Goal: Task Accomplishment & Management: Manage account settings

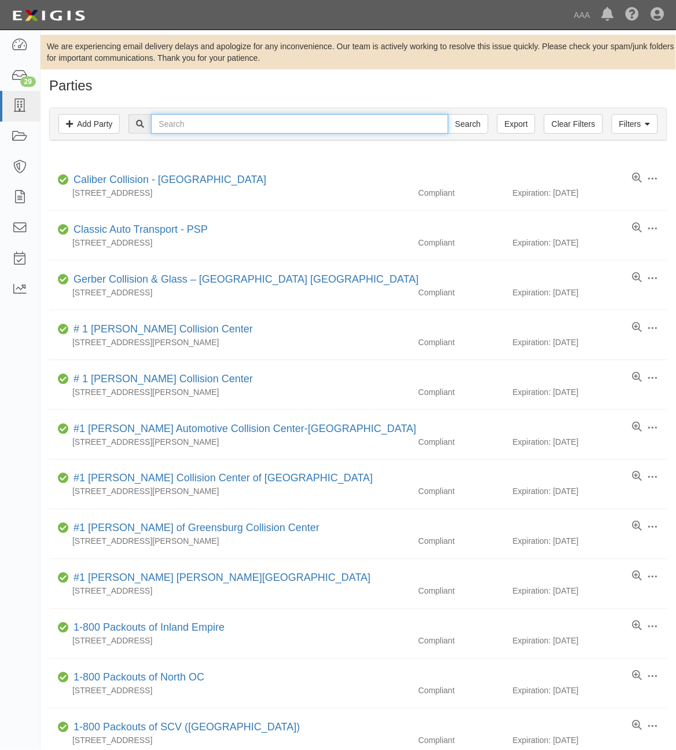
click at [214, 123] on input "text" at bounding box center [299, 124] width 297 height 20
type input "[PERSON_NAME][DEMOGRAPHIC_DATA]"
click at [448, 114] on input "Search" at bounding box center [468, 124] width 41 height 20
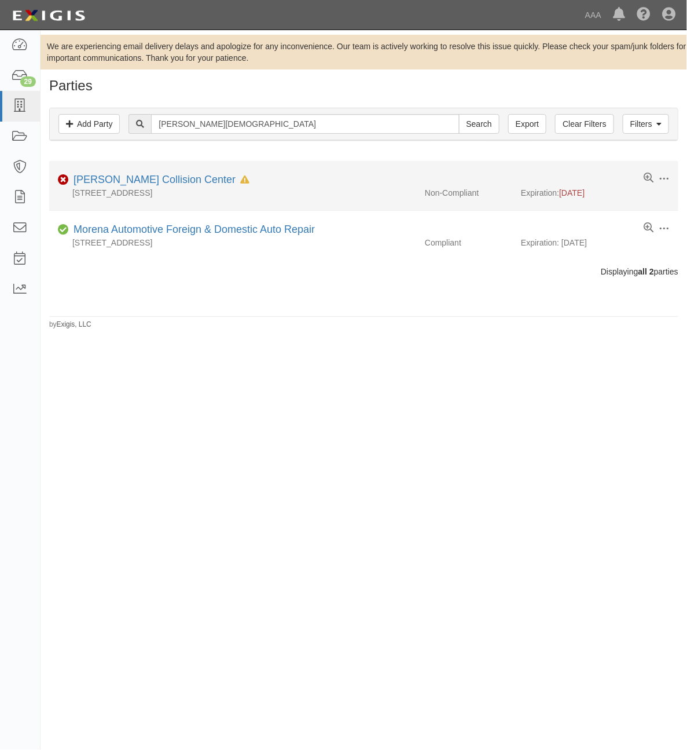
click at [141, 187] on div "150 Carriage Circle, Hemet, CA 92545" at bounding box center [232, 193] width 367 height 12
click at [146, 182] on link "[PERSON_NAME] Collision Center" at bounding box center [155, 180] width 162 height 12
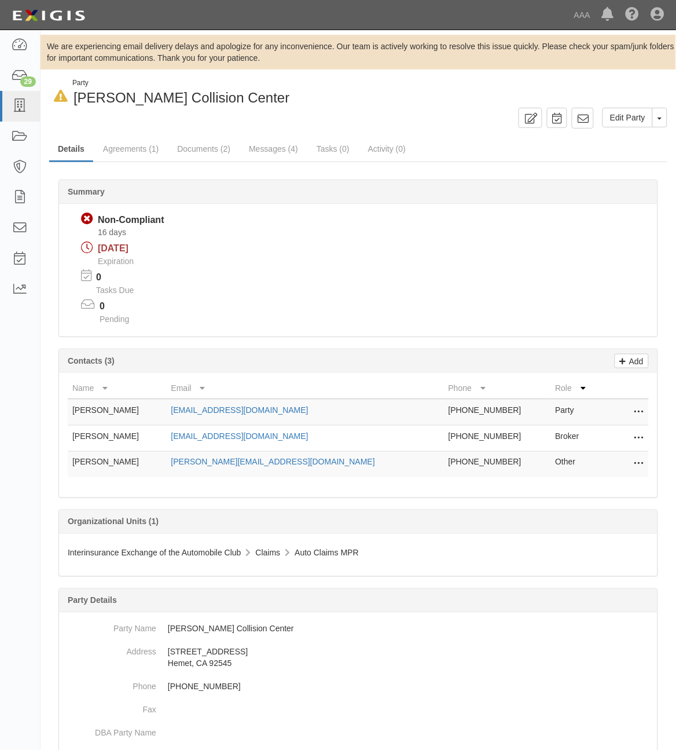
click at [638, 433] on icon at bounding box center [639, 438] width 9 height 15
click at [625, 432] on link "Edit" at bounding box center [597, 434] width 91 height 21
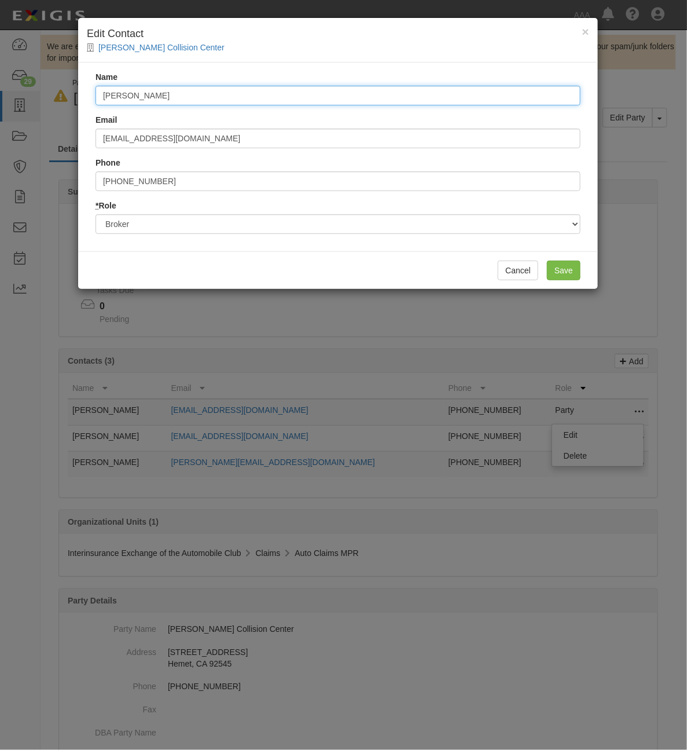
drag, startPoint x: 252, startPoint y: 97, endPoint x: 123, endPoint y: 104, distance: 129.3
click at [96, 96] on input "[PERSON_NAME]" at bounding box center [338, 96] width 485 height 20
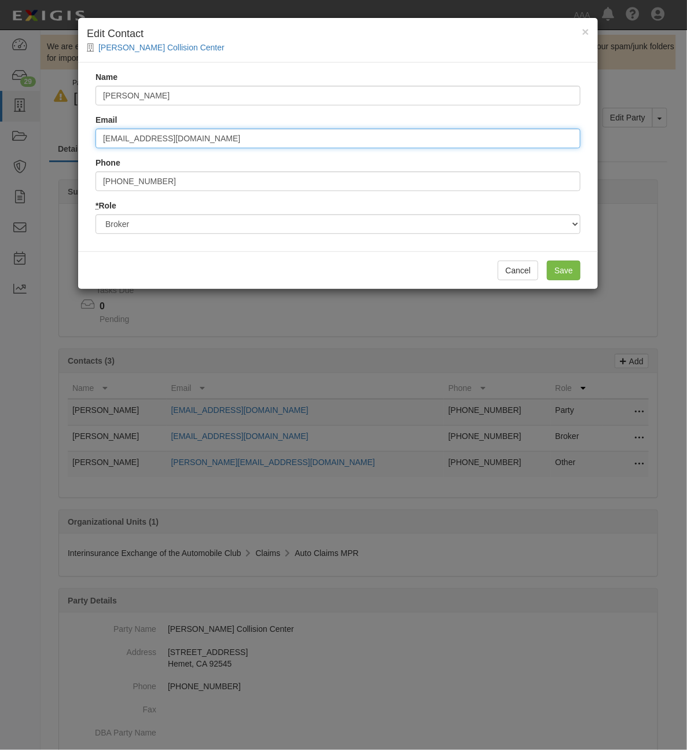
drag, startPoint x: 264, startPoint y: 145, endPoint x: 2, endPoint y: 139, distance: 262.4
click at [2, 139] on div "× Edit Contact Tim Moran Collision Center Name Kevin McWilliams Email kmcwillia…" at bounding box center [343, 375] width 687 height 750
type input "K"
type input "[PERSON_NAME][EMAIL_ADDRESS][PERSON_NAME][DOMAIN_NAME]"
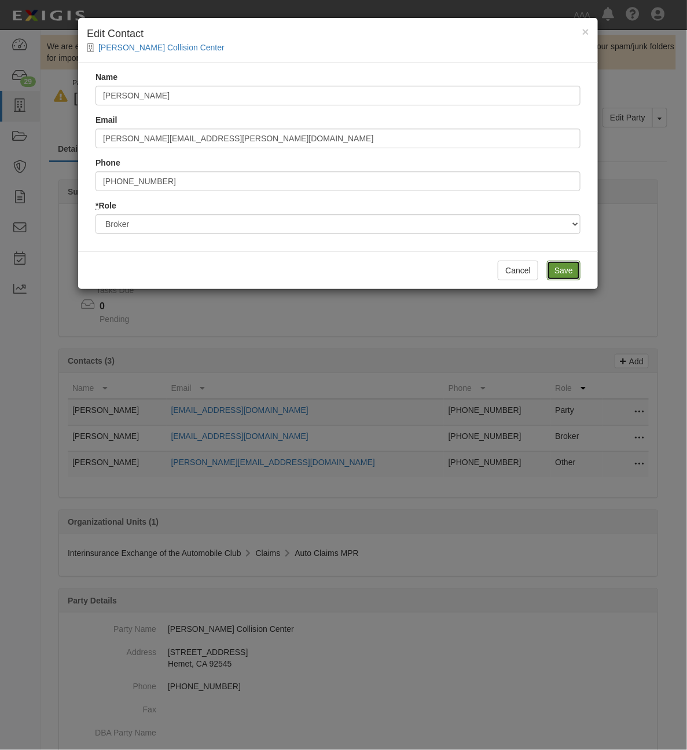
click at [562, 262] on input "Save" at bounding box center [564, 271] width 34 height 20
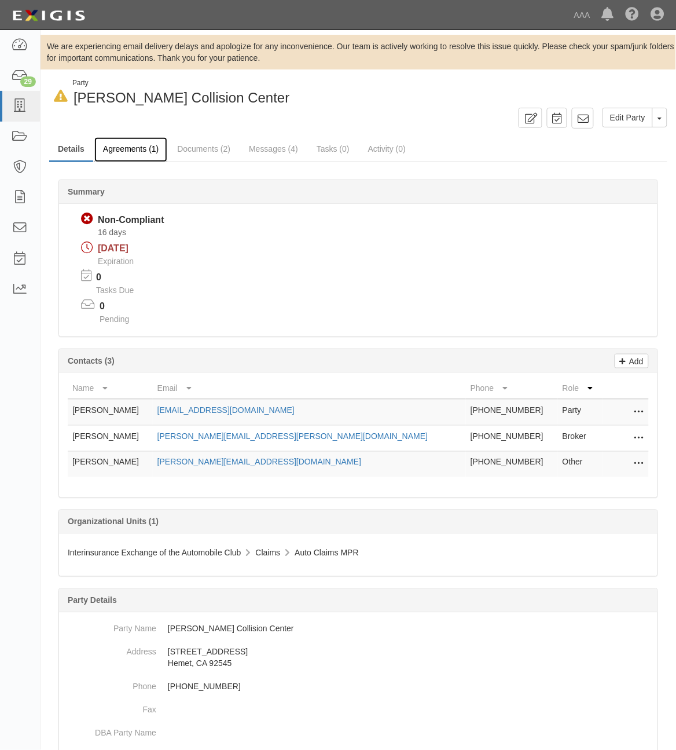
click at [144, 158] on link "Agreements (1)" at bounding box center [130, 149] width 73 height 25
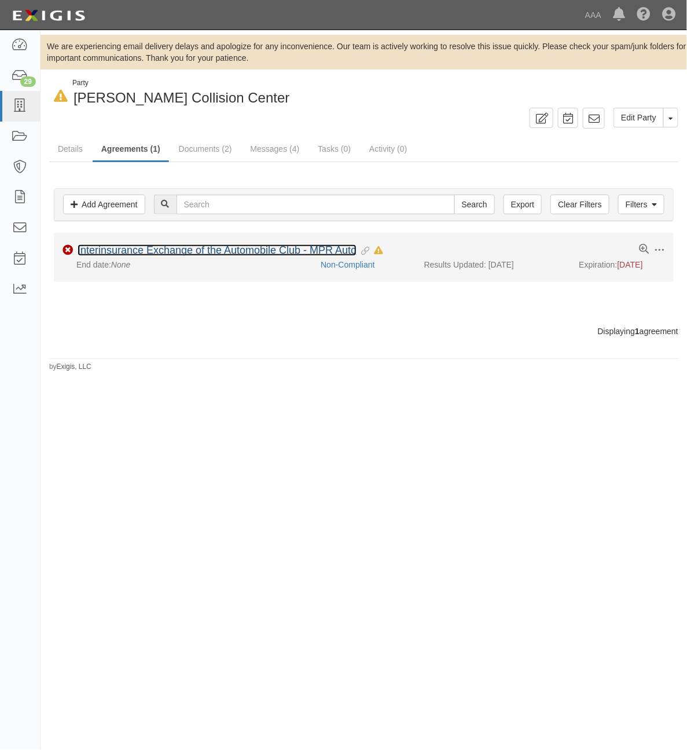
click at [318, 252] on link "Interinsurance Exchange of the Automobile Club - MPR Auto" at bounding box center [217, 250] width 279 height 12
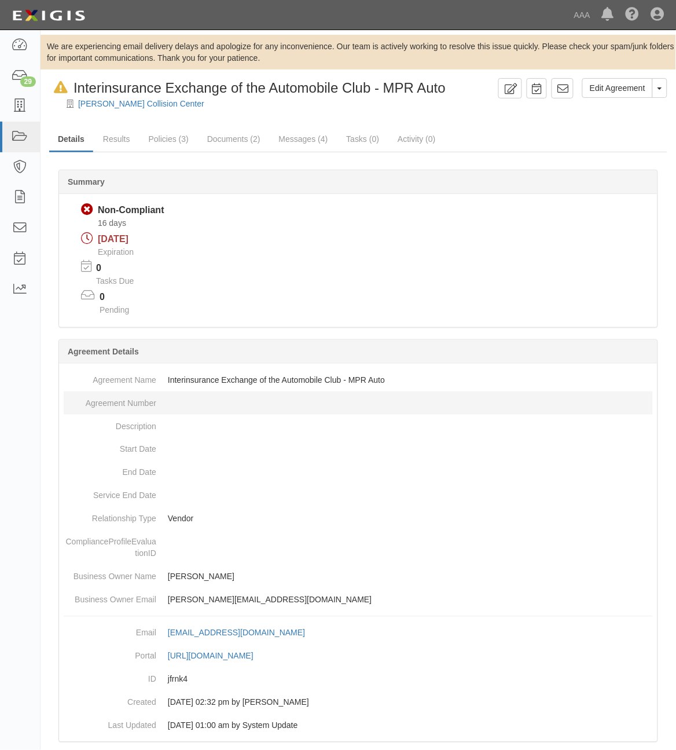
scroll to position [210, 0]
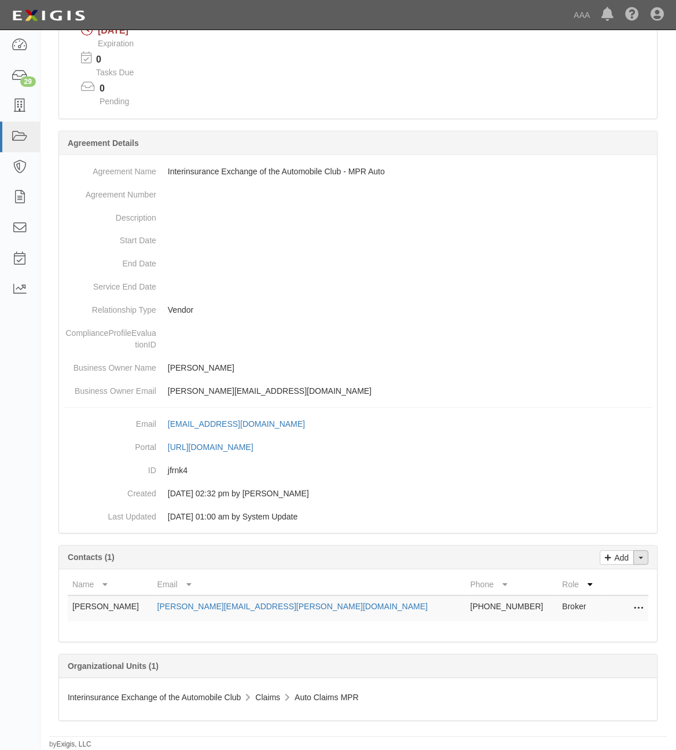
click at [638, 556] on button "Toggle Contact Dropdown" at bounding box center [641, 558] width 15 height 14
click at [584, 583] on link "Change contacts" at bounding box center [602, 578] width 91 height 15
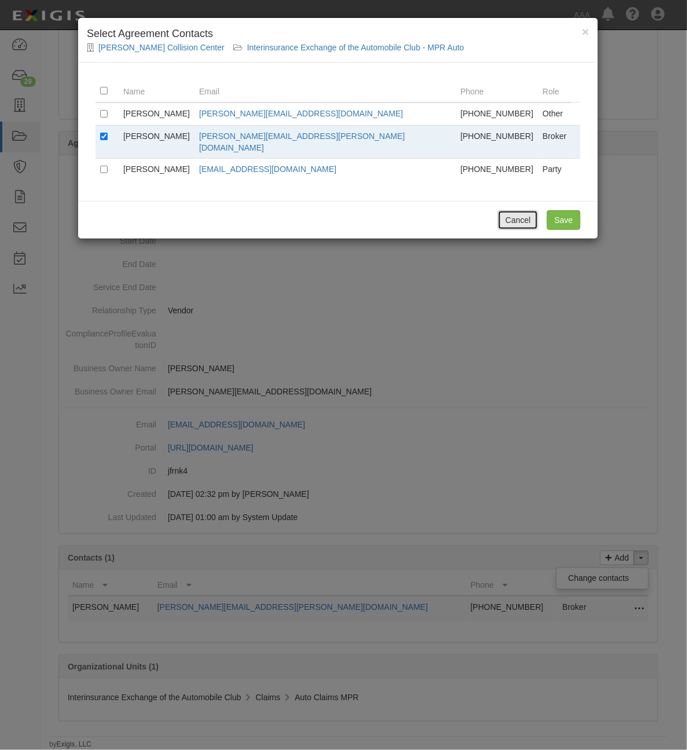
click at [510, 212] on button "Cancel" at bounding box center [518, 220] width 41 height 20
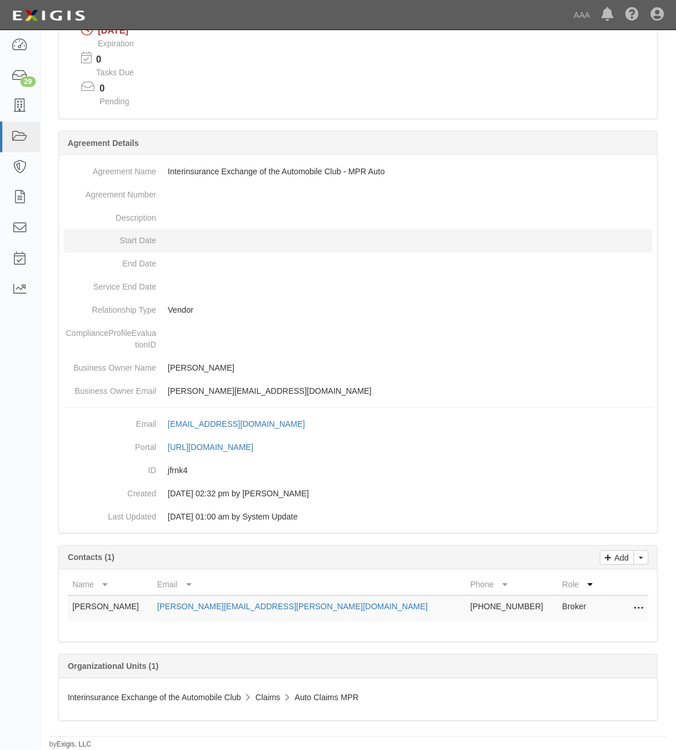
scroll to position [0, 0]
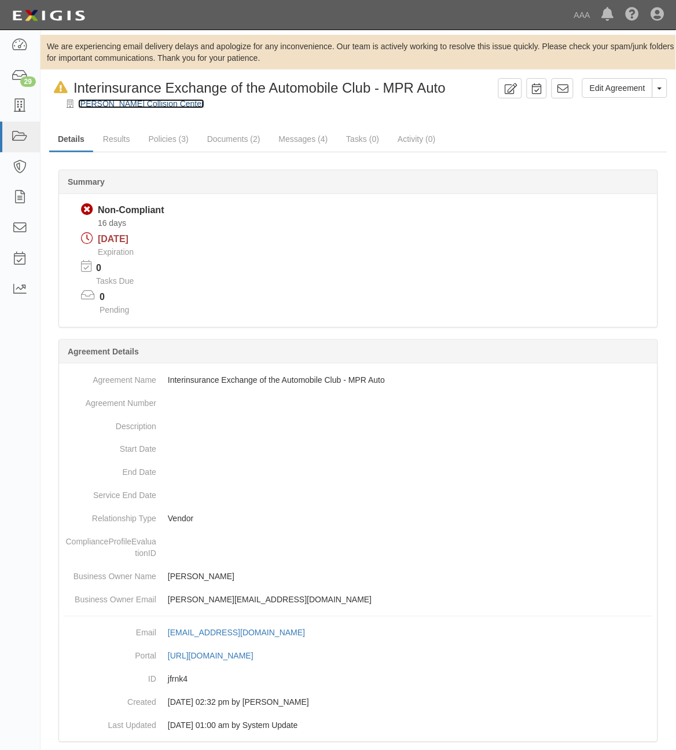
click at [116, 104] on link "[PERSON_NAME] Collision Center" at bounding box center [141, 103] width 126 height 9
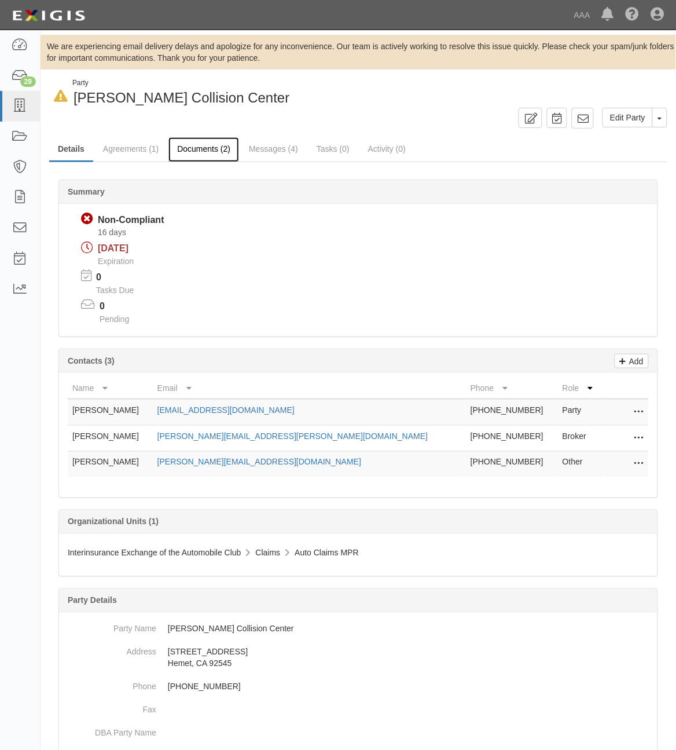
click at [187, 146] on link "Documents (2)" at bounding box center [204, 149] width 71 height 25
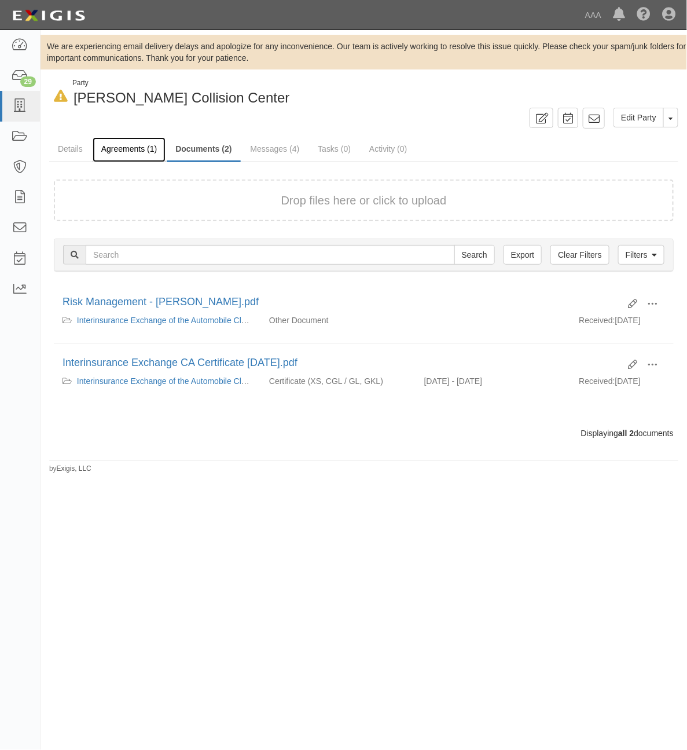
click at [123, 152] on link "Agreements (1)" at bounding box center [129, 149] width 73 height 25
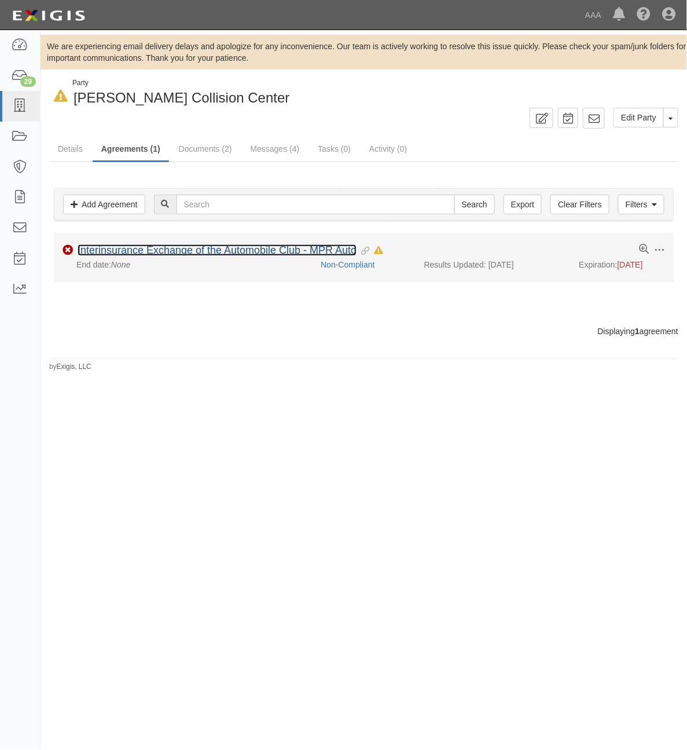
click at [146, 254] on link "Interinsurance Exchange of the Automobile Club - MPR Auto" at bounding box center [217, 250] width 279 height 12
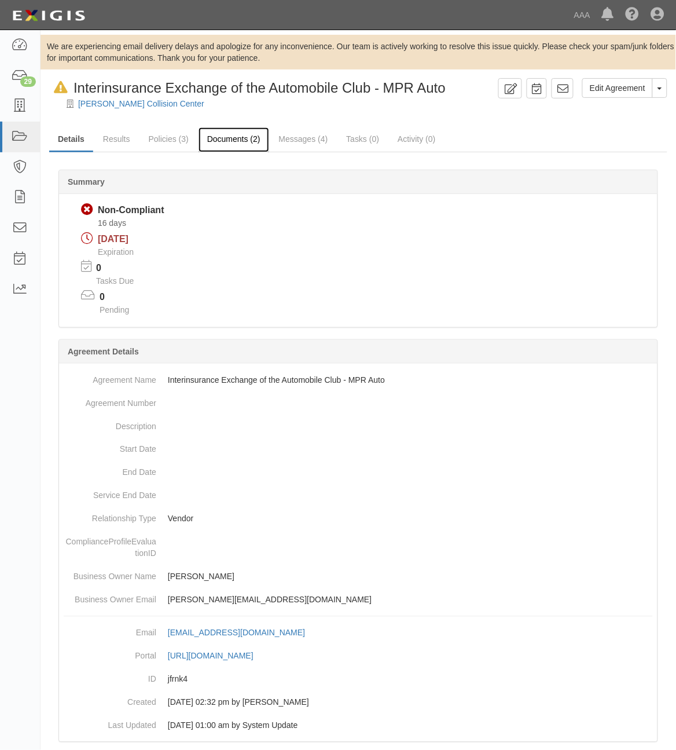
click at [229, 145] on link "Documents (2)" at bounding box center [234, 139] width 71 height 25
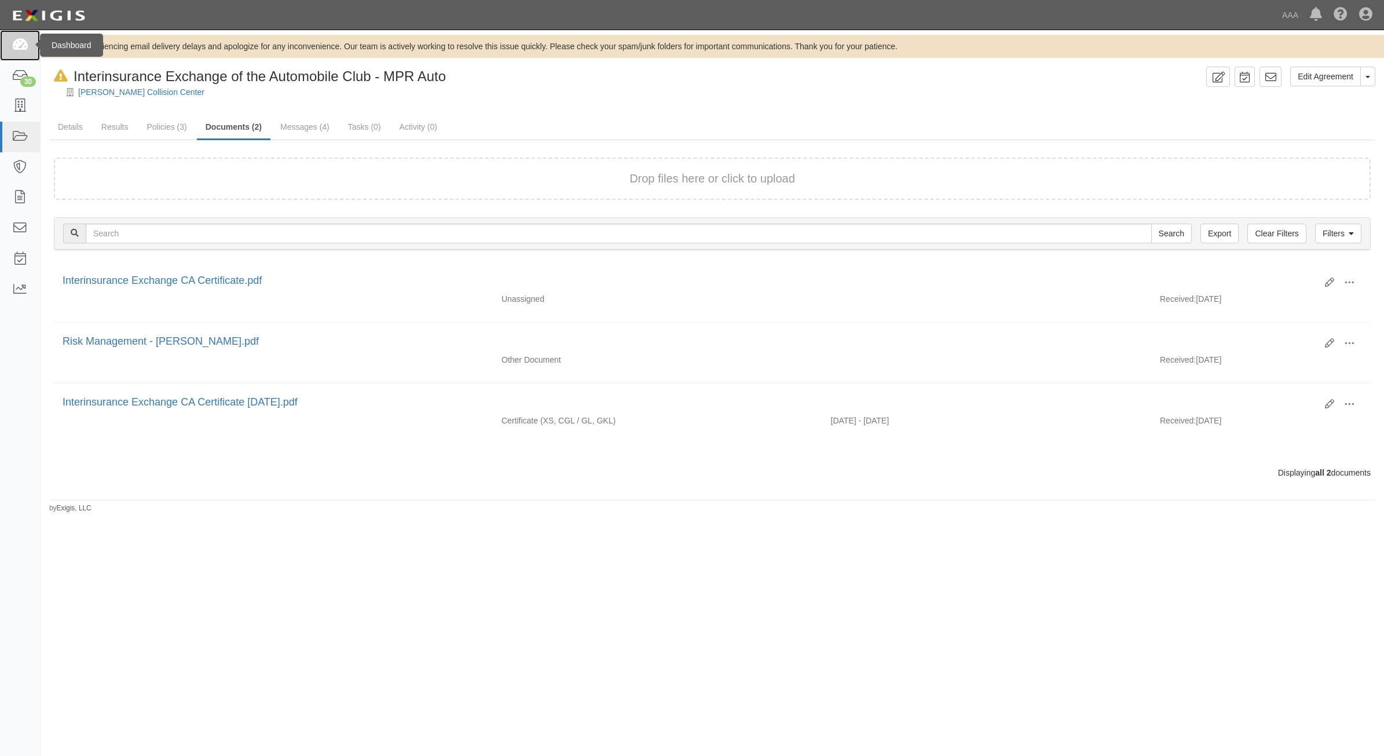
click at [21, 46] on icon at bounding box center [20, 45] width 16 height 13
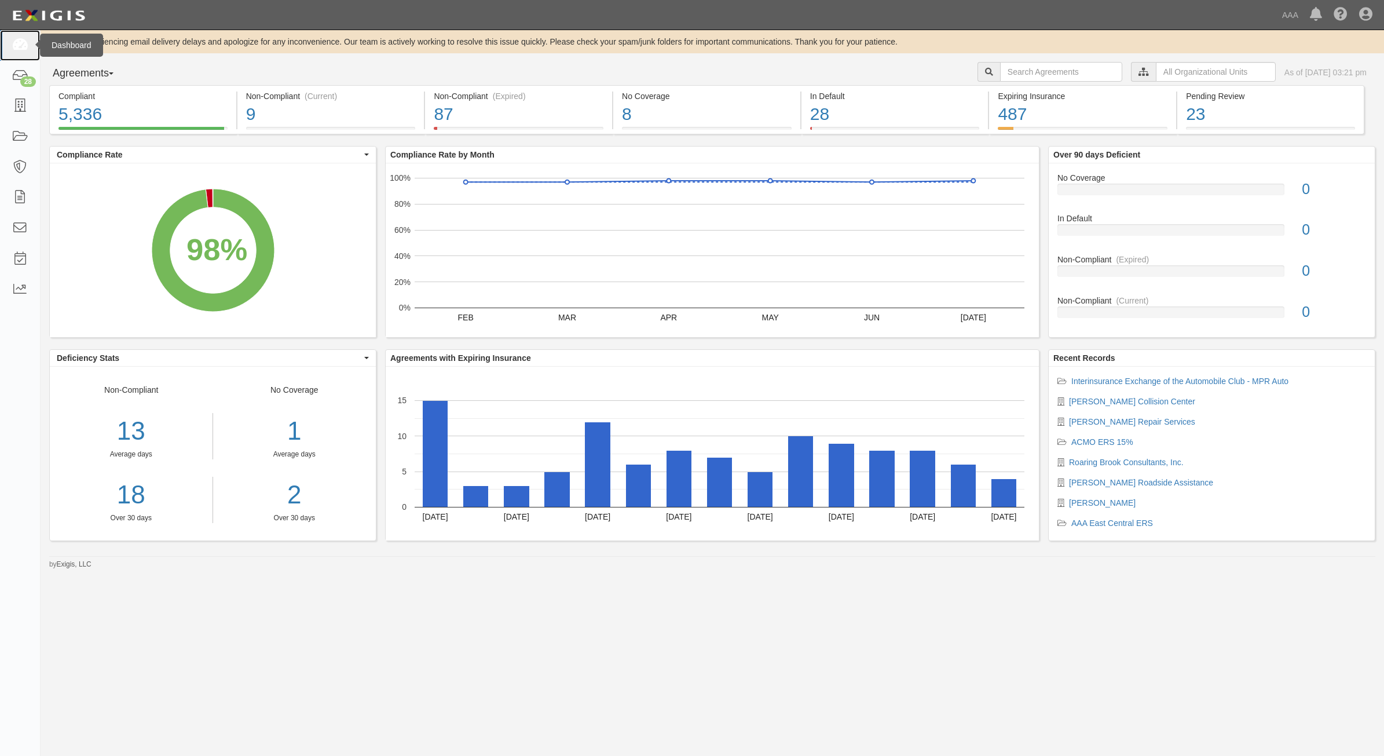
click at [21, 47] on icon at bounding box center [20, 45] width 16 height 13
click at [30, 61] on link "24" at bounding box center [20, 76] width 40 height 31
click at [27, 53] on link at bounding box center [20, 45] width 40 height 31
